Goal: Task Accomplishment & Management: Use online tool/utility

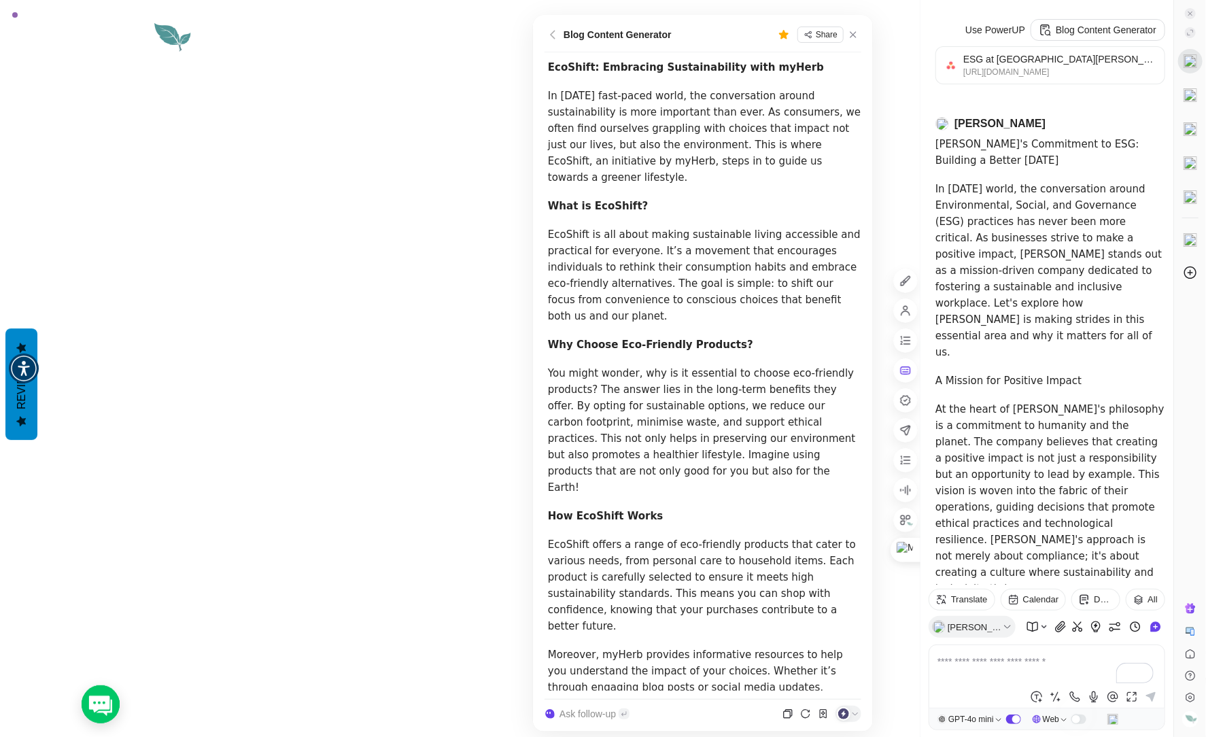
scroll to position [6213, 0]
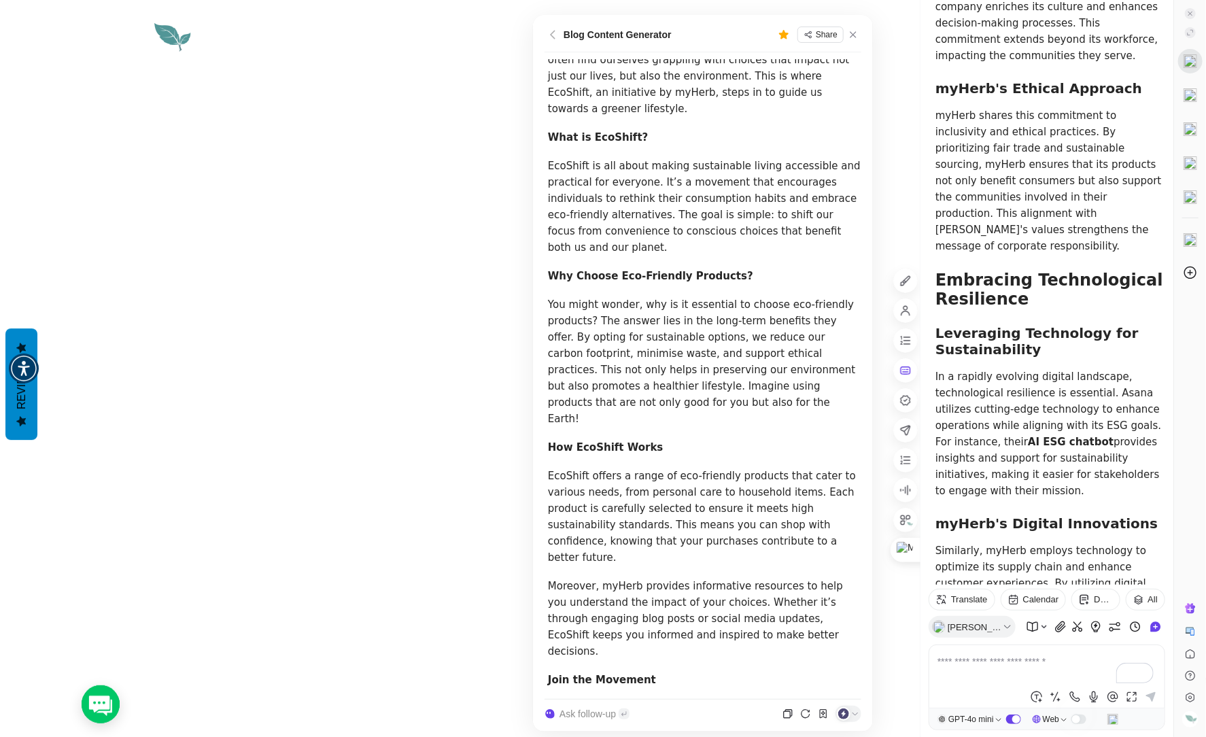
scroll to position [226, 0]
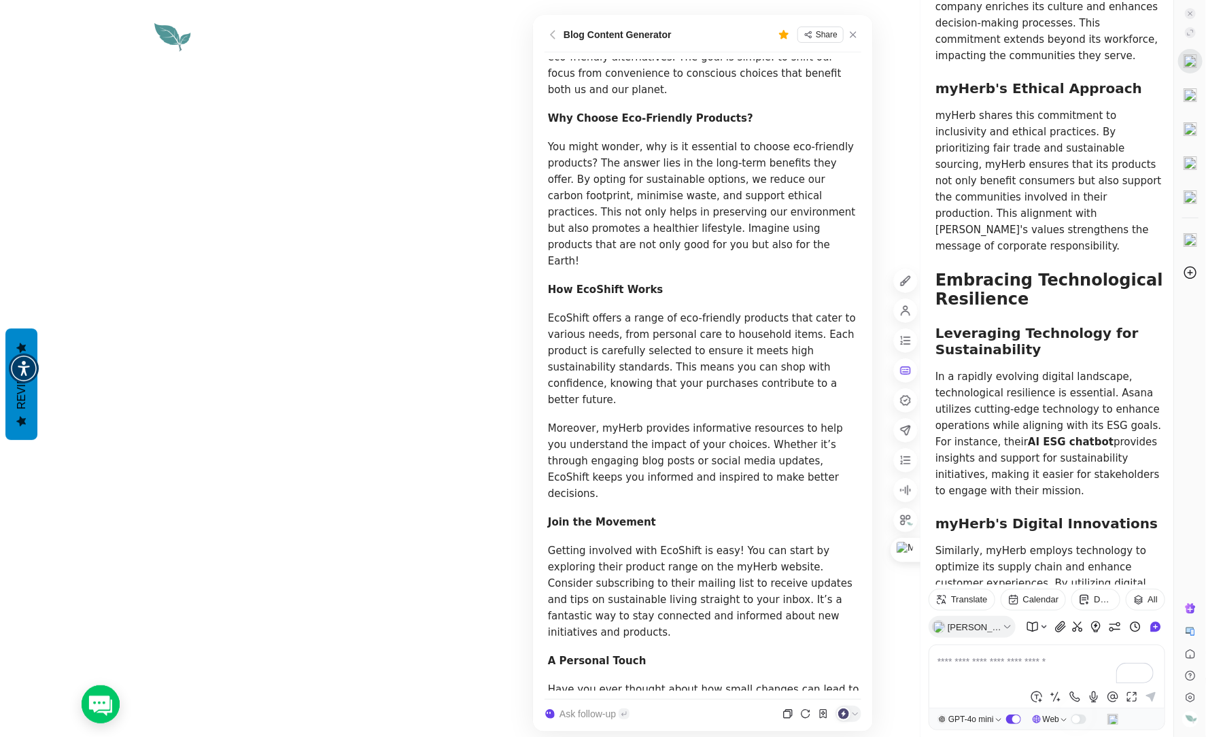
drag, startPoint x: 545, startPoint y: 69, endPoint x: 681, endPoint y: 664, distance: 610.4
click at [681, 664] on div "EcoShift: Embracing Sustainability with myHerb In [DATE] fast-paced world, the …" at bounding box center [703, 375] width 317 height 632
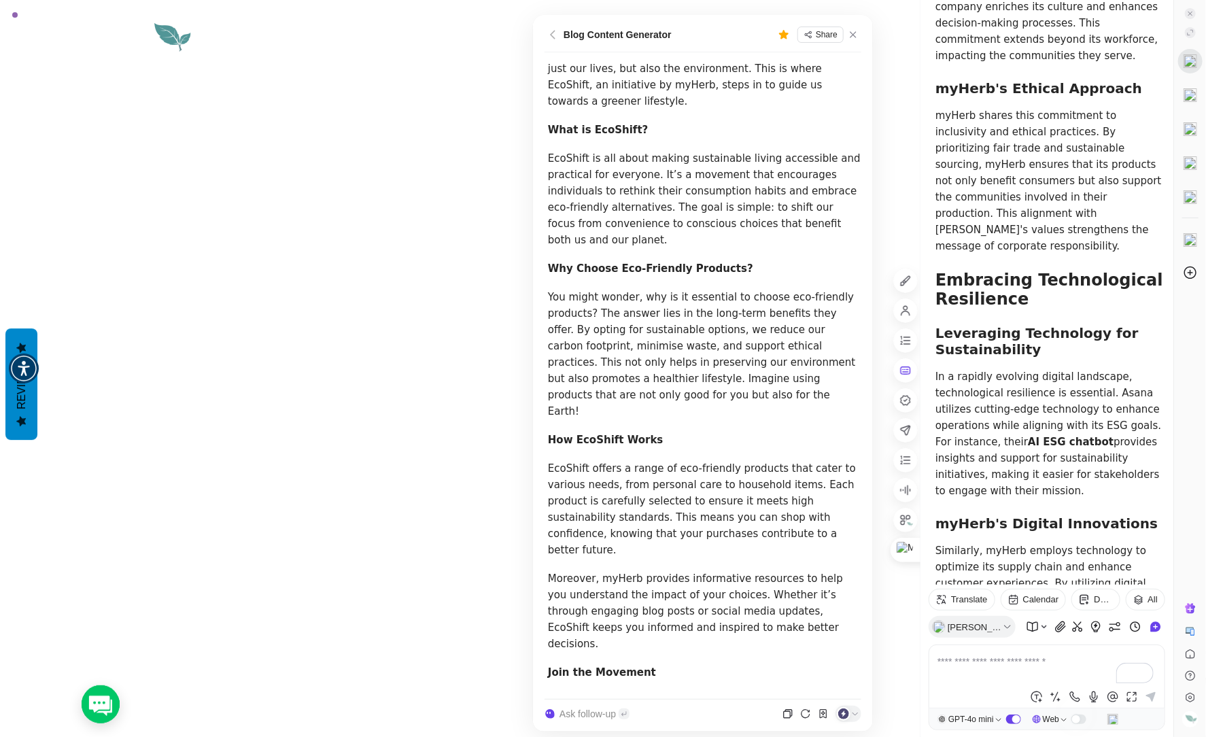
scroll to position [0, 0]
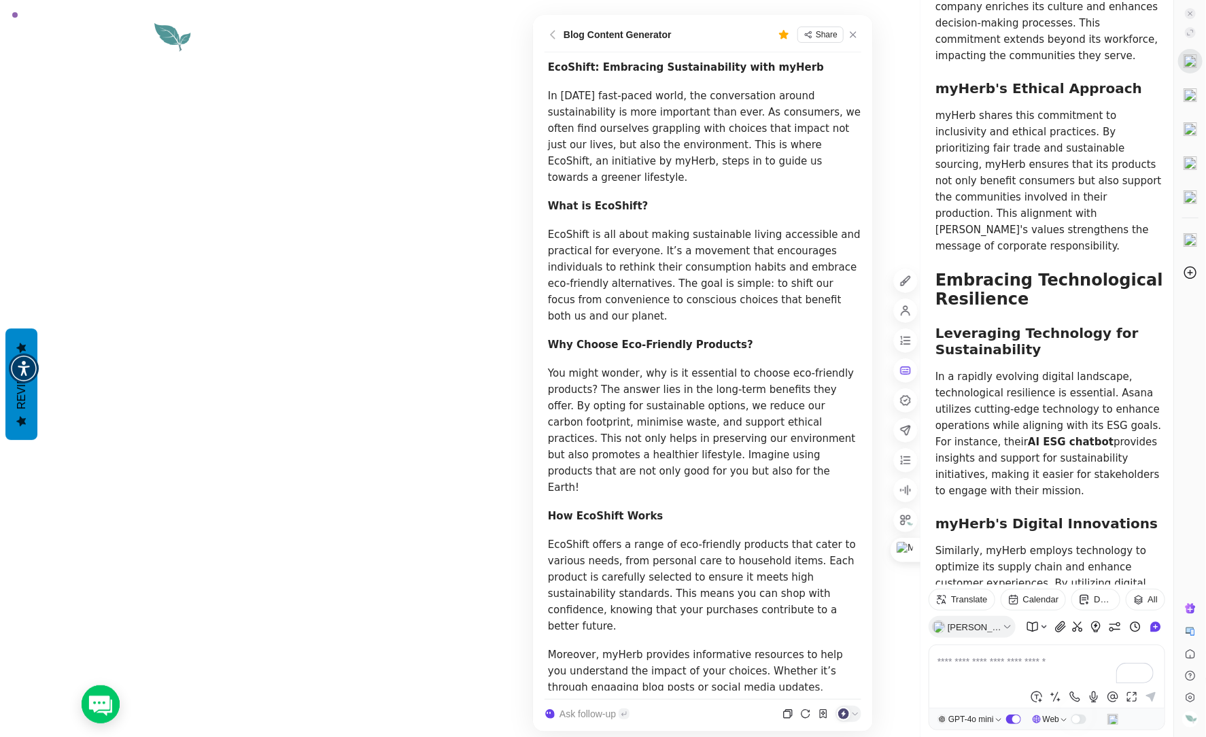
click at [729, 567] on p "EcoShift offers a range of eco-friendly products that cater to various needs, f…" at bounding box center [704, 586] width 313 height 98
click at [825, 715] on icon at bounding box center [823, 714] width 11 height 11
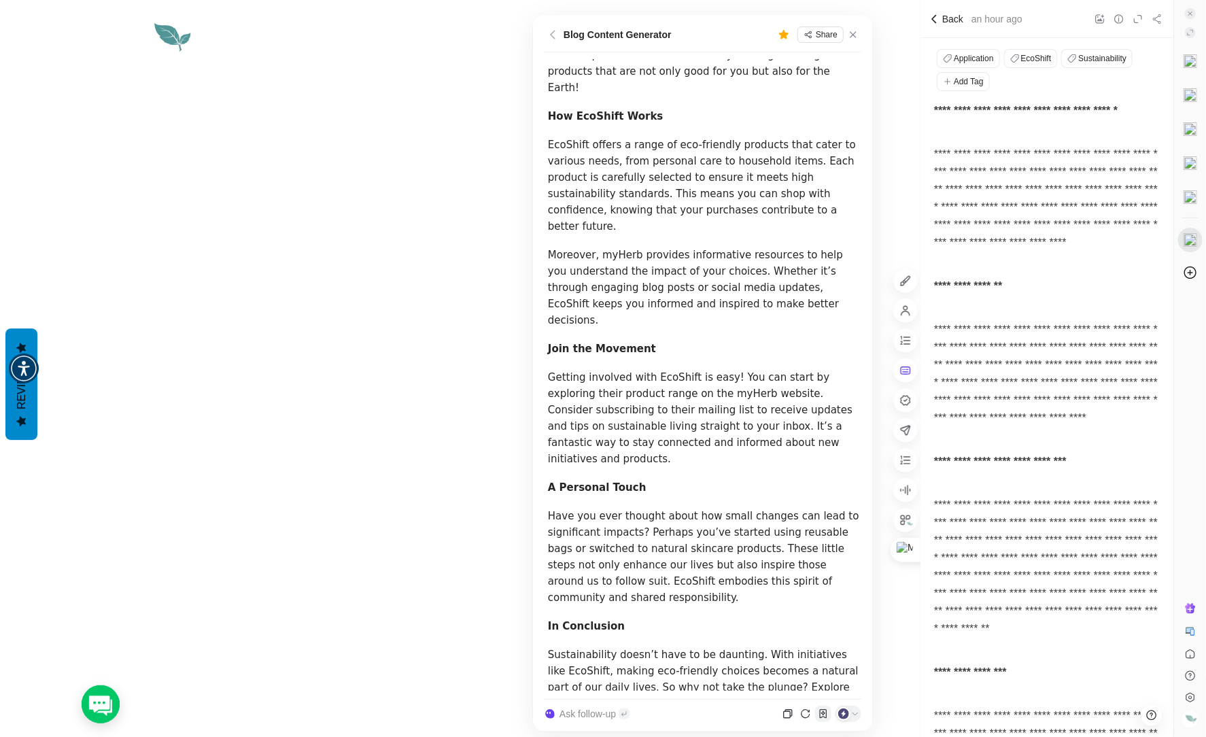
scroll to position [401, 0]
drag, startPoint x: 548, startPoint y: 71, endPoint x: 776, endPoint y: 688, distance: 657.5
click at [776, 688] on div "EcoShift: Embracing Sustainability with myHerb In [DATE] fast-paced world, the …" at bounding box center [704, 223] width 313 height 1130
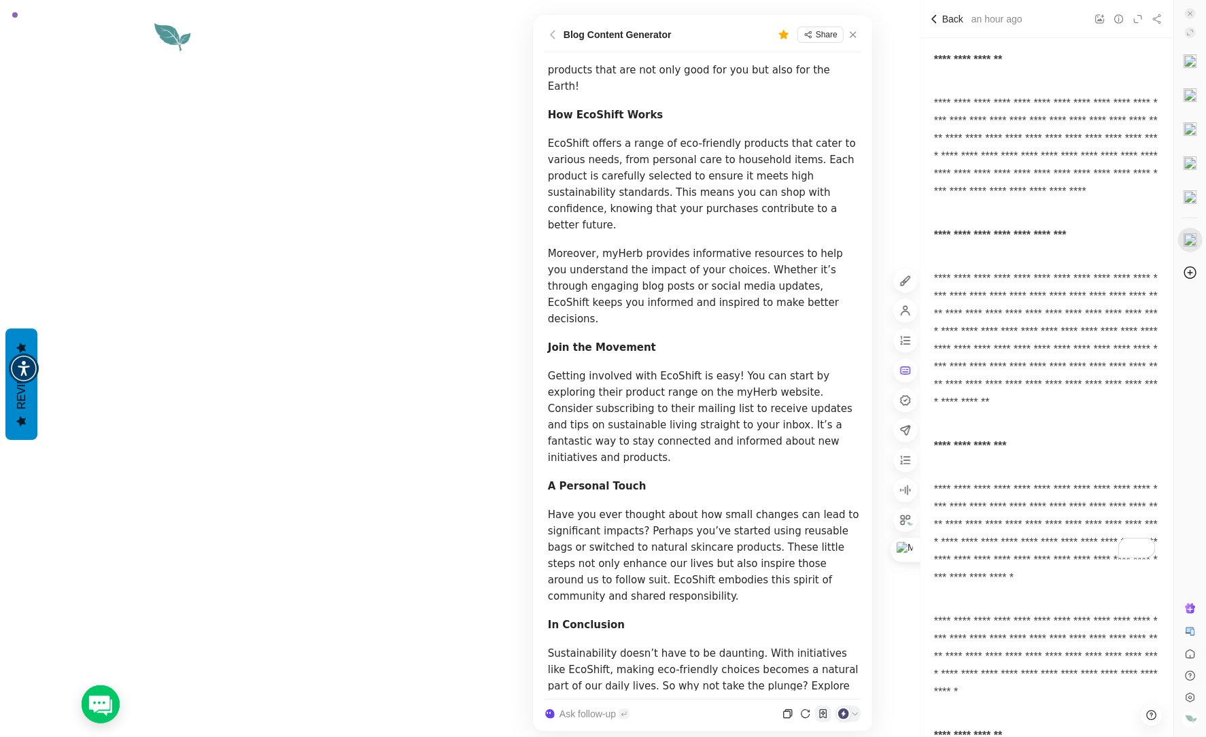
scroll to position [0, 0]
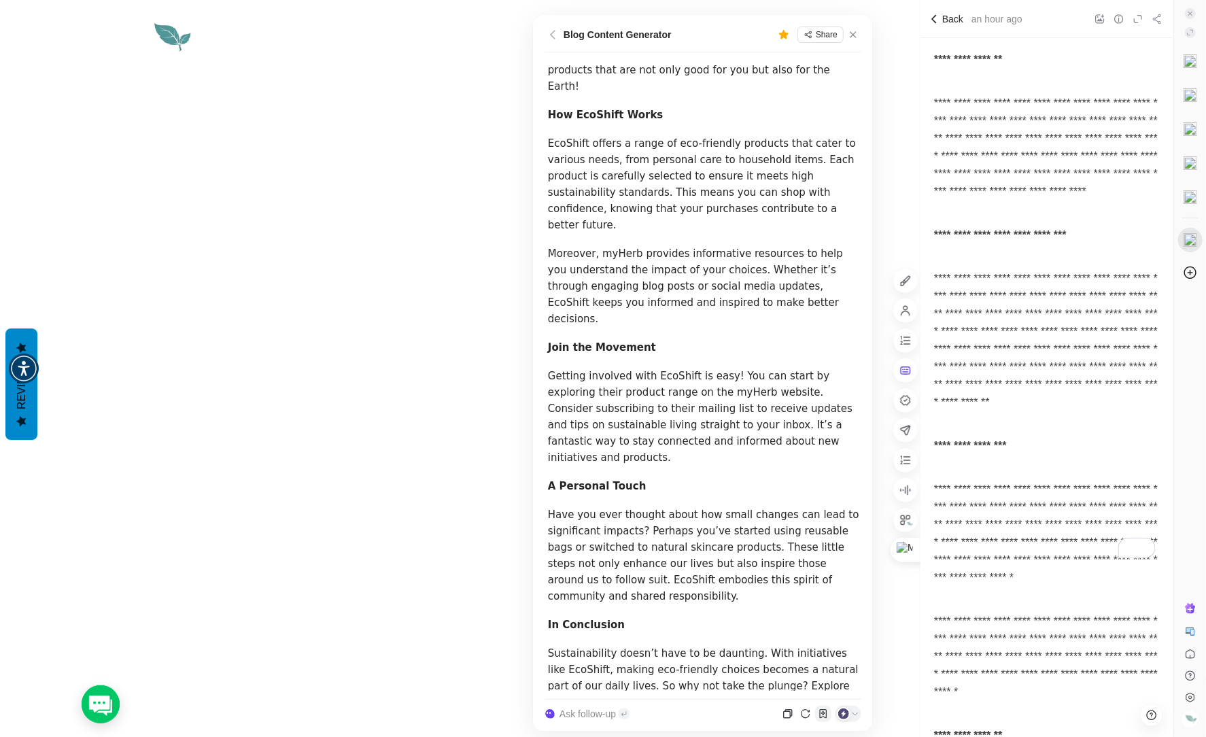
type textarea "**********"
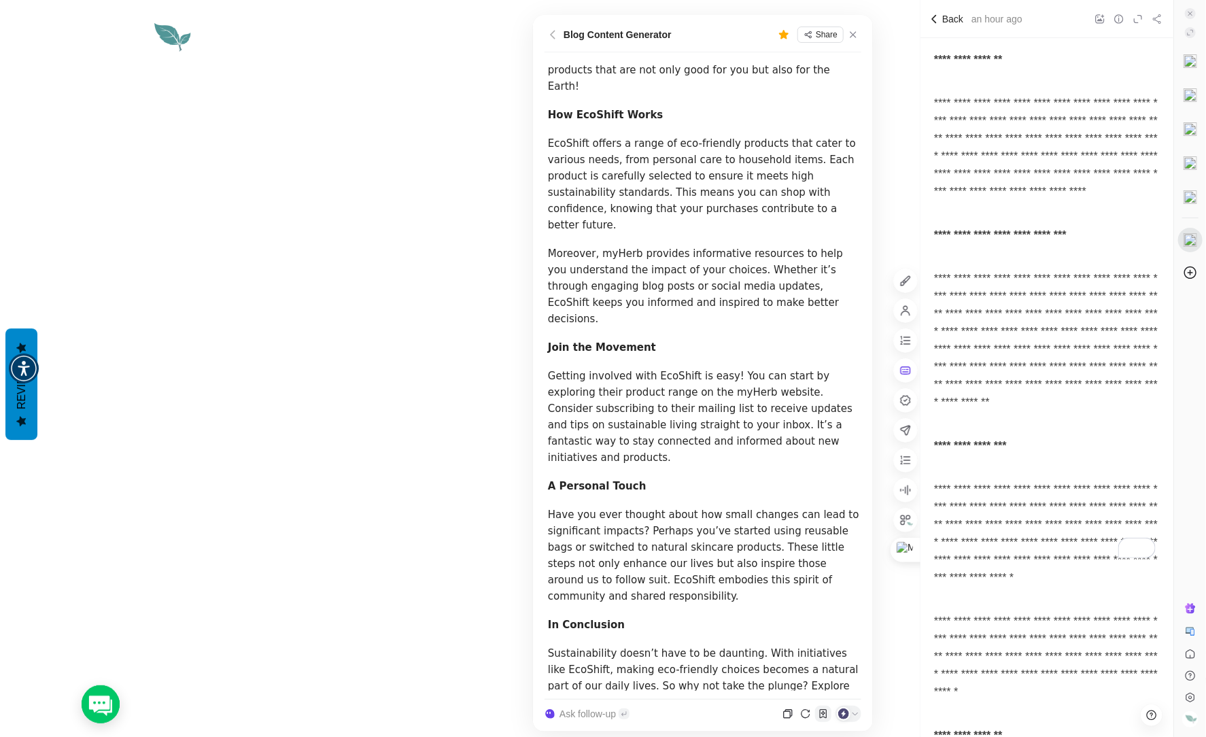
scroll to position [791, 0]
click at [855, 37] on icon at bounding box center [853, 34] width 11 height 11
